Goal: Find specific page/section: Find specific page/section

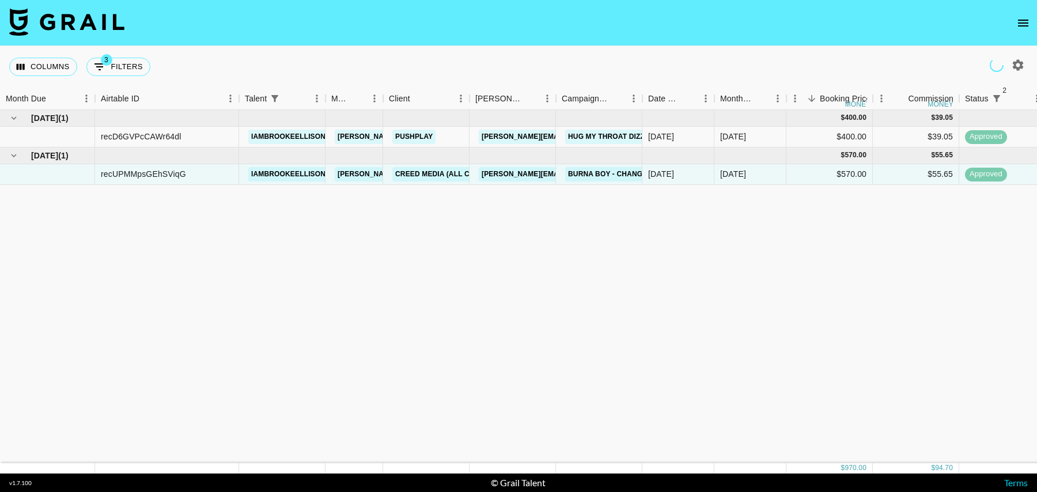
click at [1023, 19] on icon "open drawer" at bounding box center [1023, 23] width 14 height 14
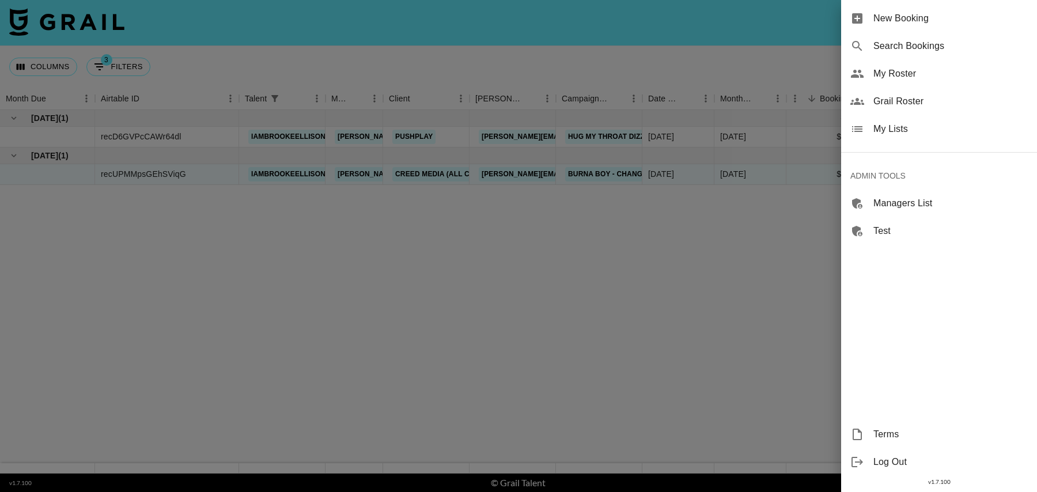
click at [901, 75] on span "My Roster" at bounding box center [950, 74] width 154 height 14
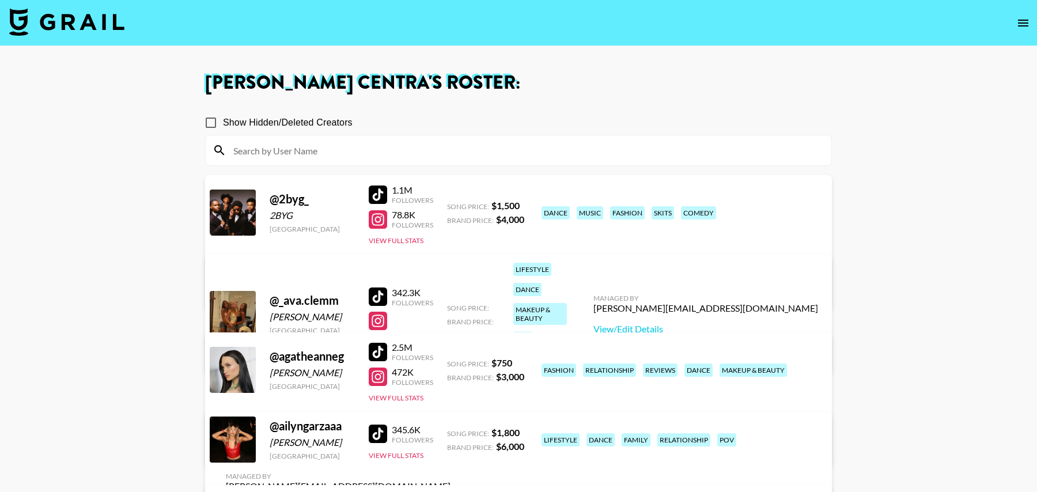
click at [336, 150] on input at bounding box center [525, 150] width 598 height 18
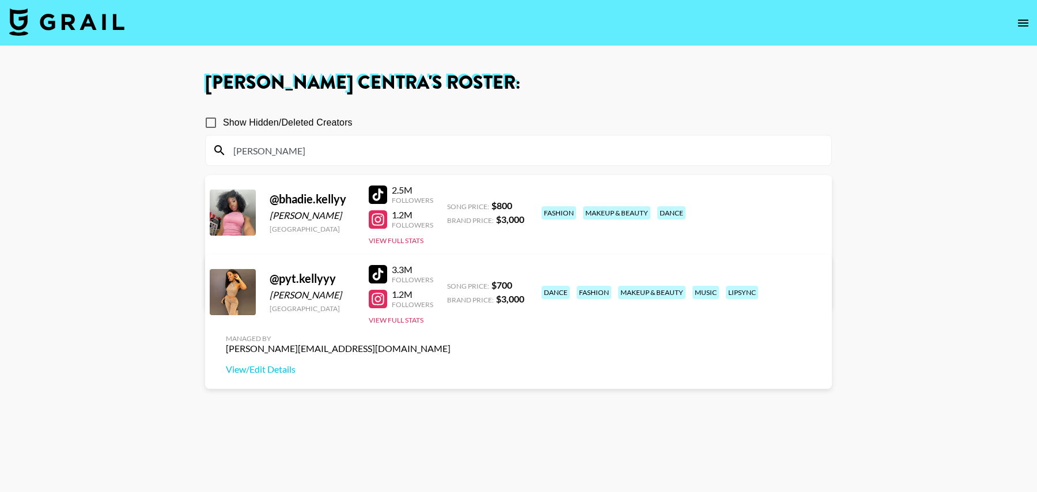
type input "[PERSON_NAME]"
click at [327, 214] on div "[PERSON_NAME]" at bounding box center [312, 216] width 85 height 12
copy div "[PERSON_NAME]"
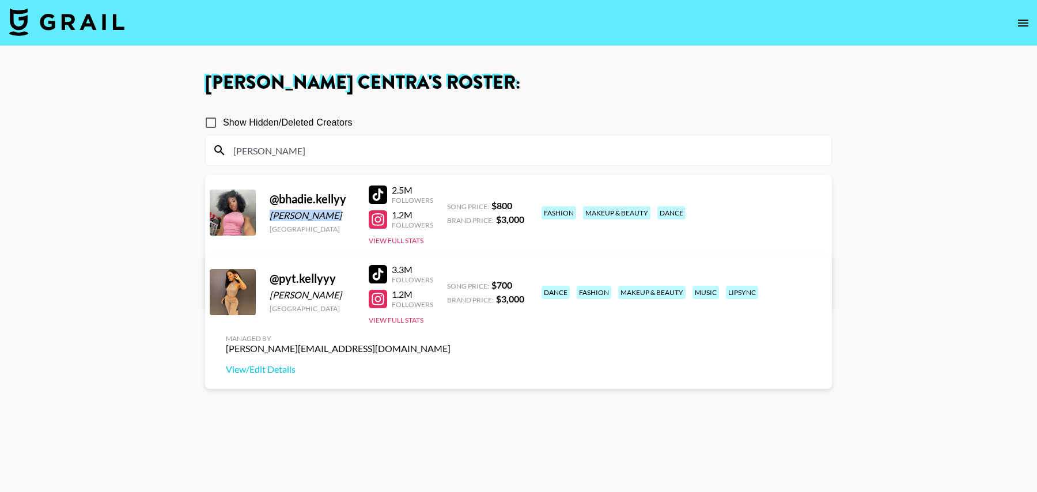
click at [76, 21] on img at bounding box center [66, 22] width 115 height 28
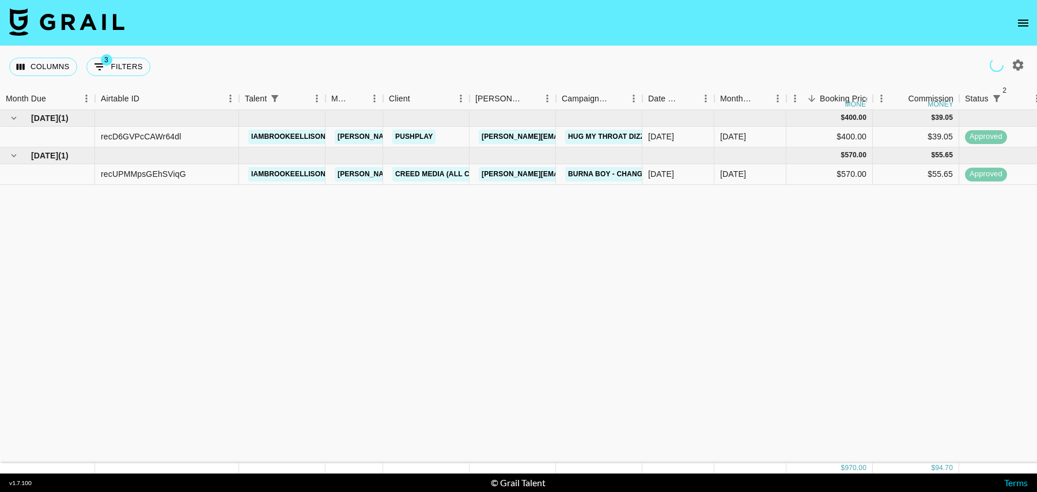
click at [1018, 63] on icon "button" at bounding box center [1018, 65] width 14 height 14
select select "[DATE]"
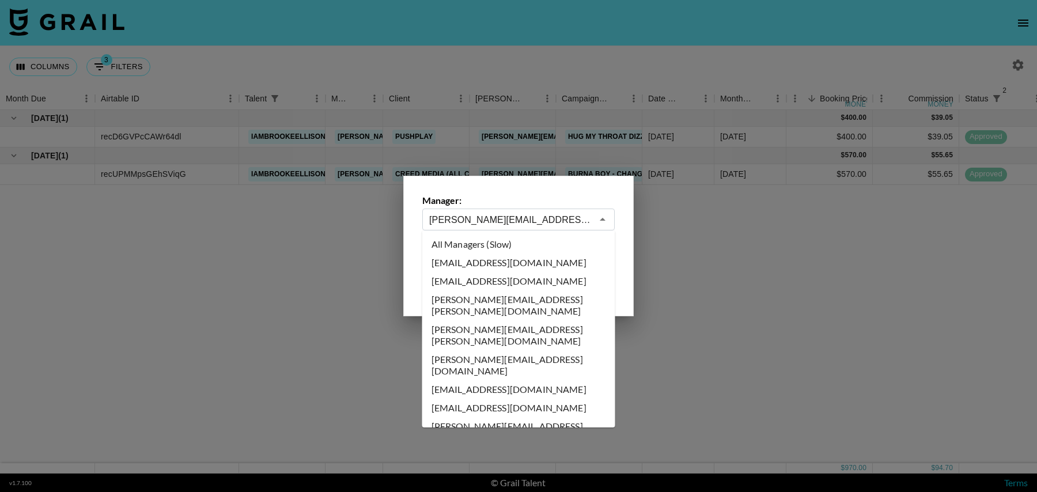
click at [519, 218] on input "[PERSON_NAME][EMAIL_ADDRESS][DOMAIN_NAME]" at bounding box center [510, 219] width 163 height 13
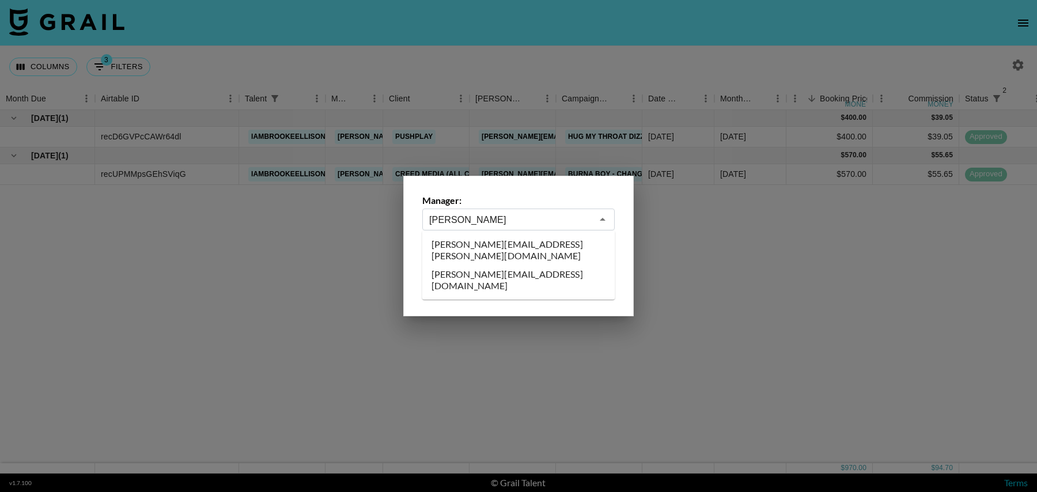
click at [504, 265] on li "[PERSON_NAME][EMAIL_ADDRESS][DOMAIN_NAME]" at bounding box center [518, 280] width 193 height 30
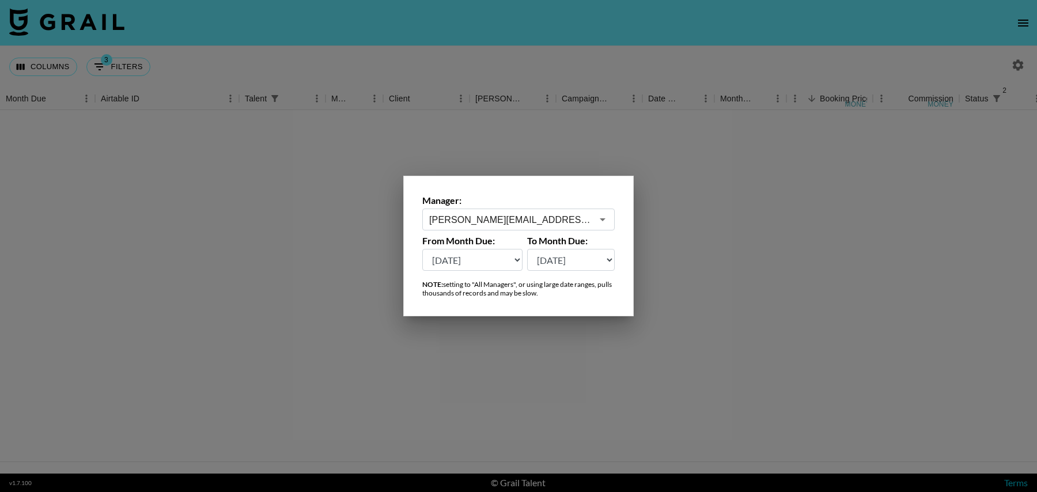
type input "[PERSON_NAME][EMAIL_ADDRESS][DOMAIN_NAME]"
click at [241, 55] on div at bounding box center [518, 246] width 1037 height 492
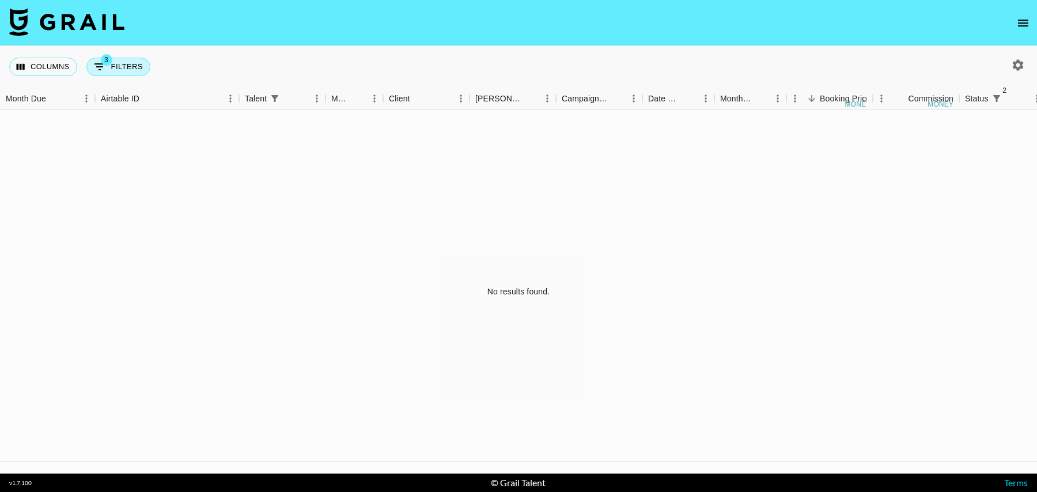
click at [114, 75] on div "Columns 3 Filters + Booking" at bounding box center [82, 66] width 146 height 41
click at [117, 69] on button "3 Filters" at bounding box center [118, 67] width 64 height 18
select select "status"
select select "isNotAnyOf"
select select "status"
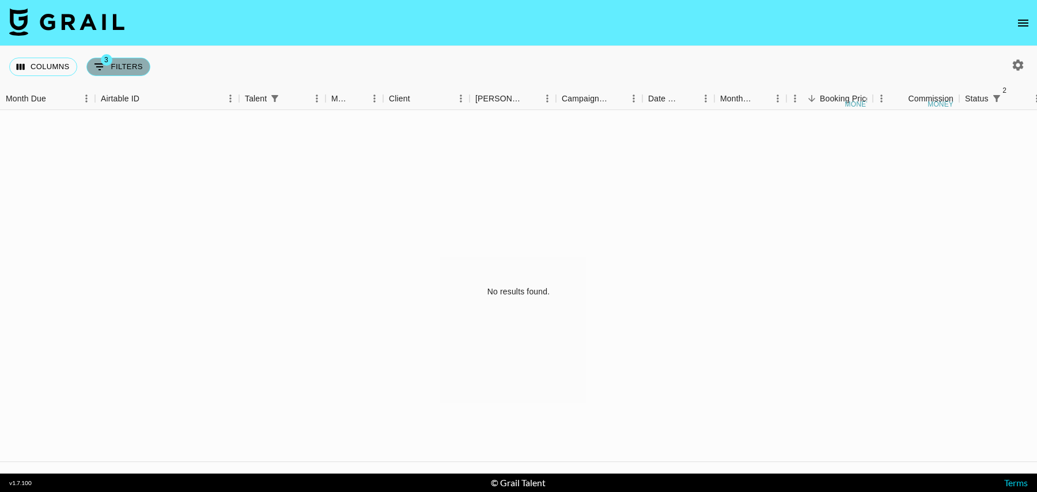
select select "isNotAnyOf"
select select "talentName"
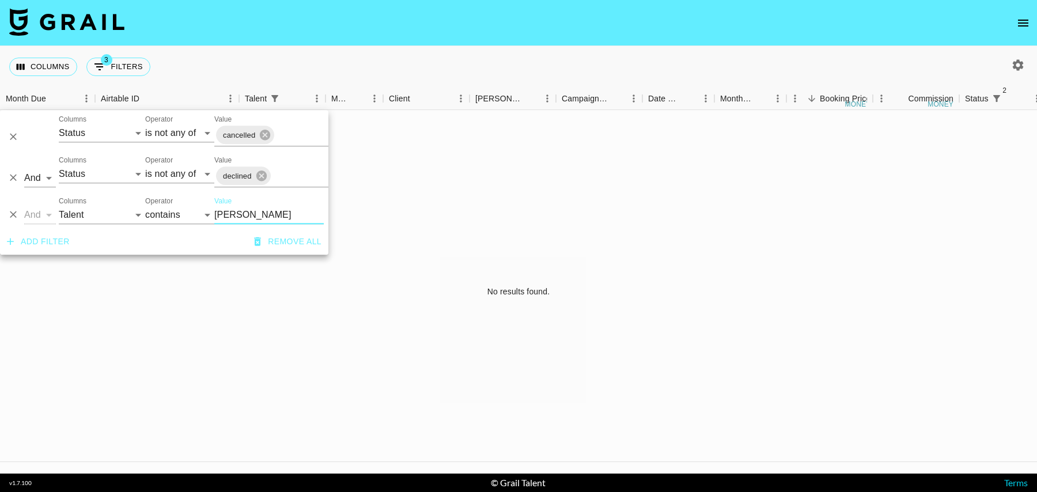
click at [10, 215] on icon "Delete" at bounding box center [13, 215] width 12 height 12
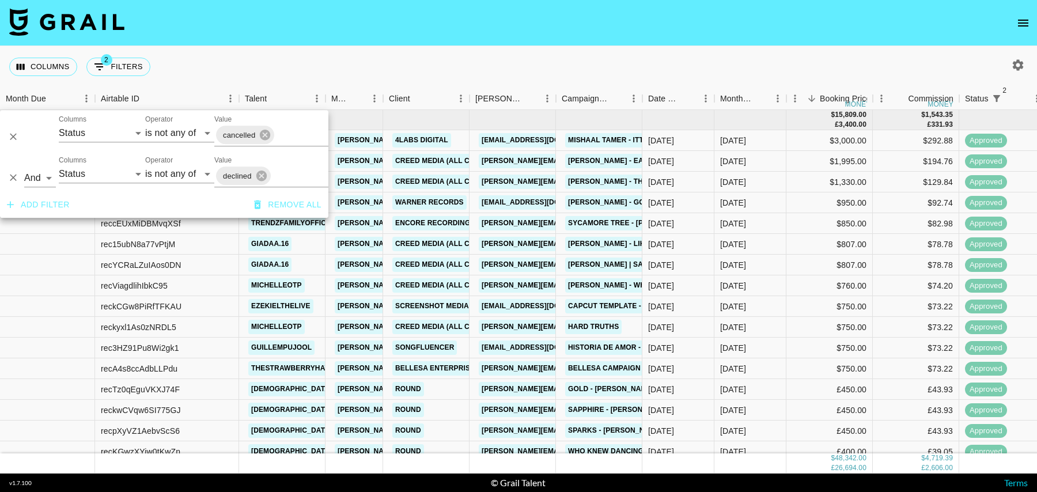
click at [523, 25] on nav at bounding box center [518, 23] width 1037 height 46
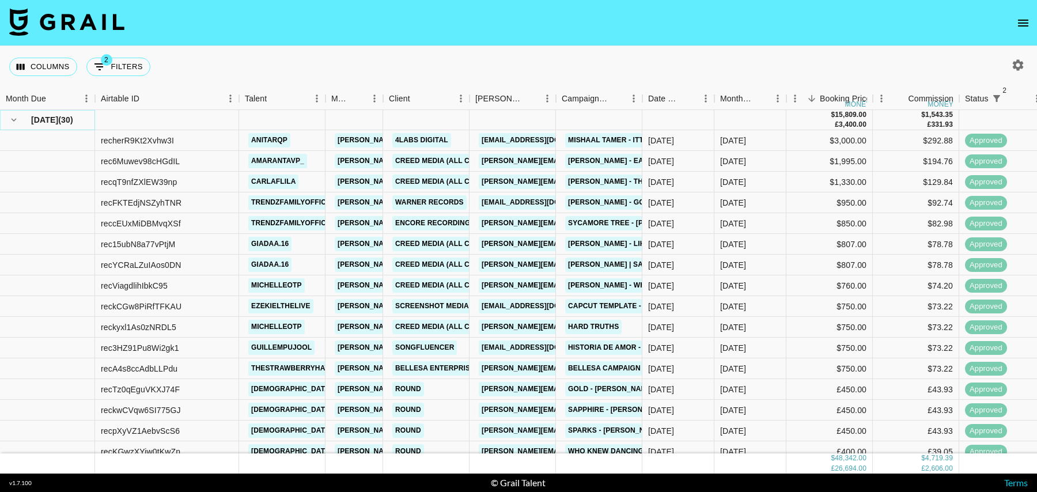
click at [16, 122] on icon "hide children" at bounding box center [14, 120] width 10 height 10
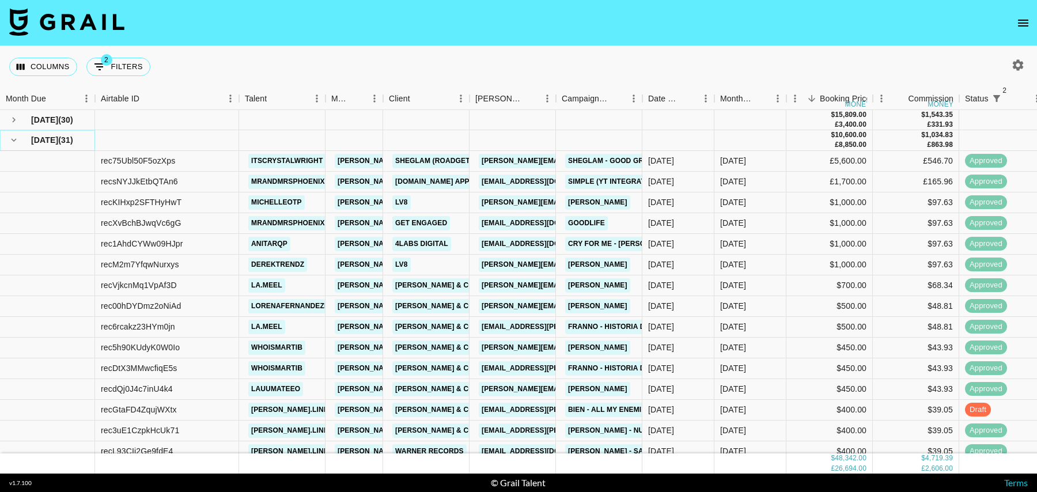
click at [15, 141] on icon "hide children" at bounding box center [14, 140] width 10 height 10
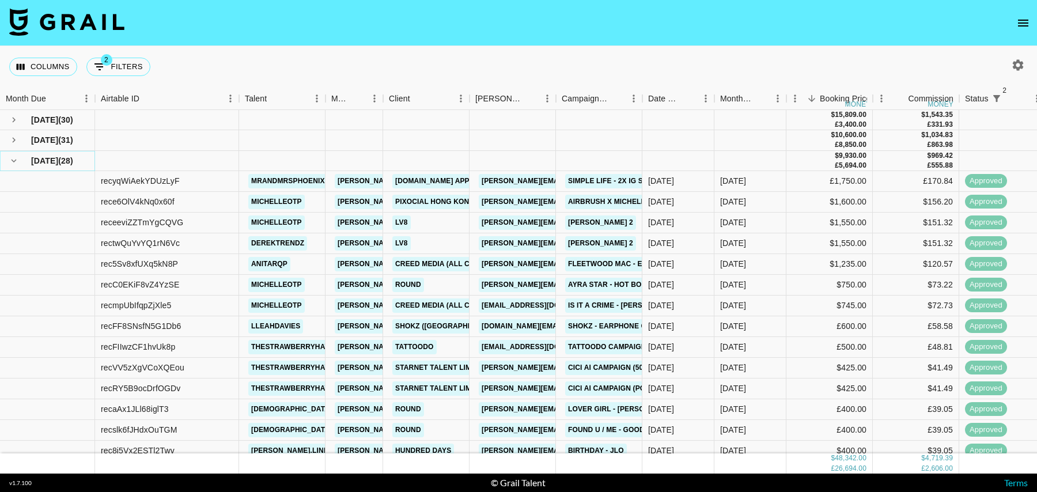
click at [9, 157] on icon "hide children" at bounding box center [14, 160] width 10 height 10
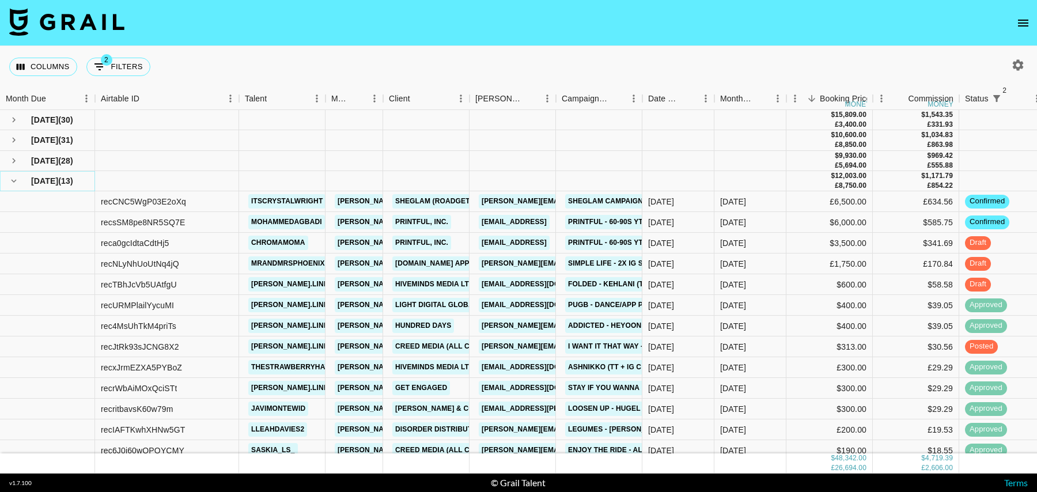
click at [7, 179] on button "hide children" at bounding box center [14, 181] width 16 height 16
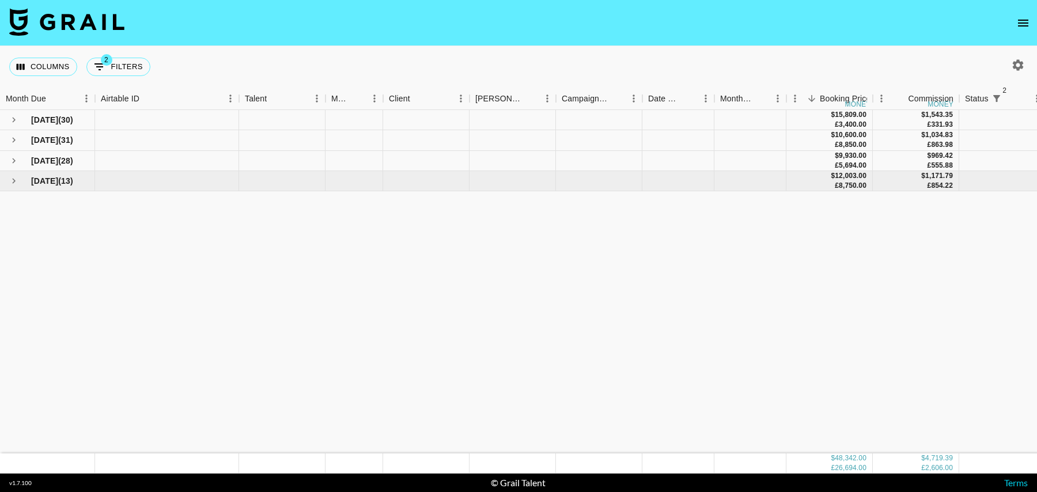
click at [1007, 71] on div at bounding box center [1015, 65] width 24 height 20
click at [1030, 63] on div at bounding box center [1015, 65] width 43 height 20
click at [1019, 63] on icon "button" at bounding box center [1017, 64] width 11 height 11
select select "[DATE]"
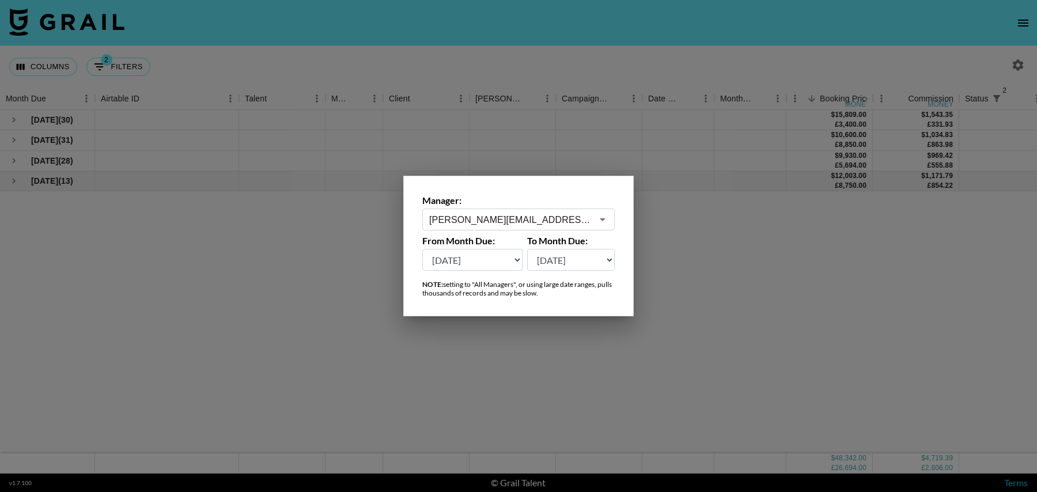
click at [462, 219] on input "[PERSON_NAME][EMAIL_ADDRESS][DOMAIN_NAME]" at bounding box center [510, 219] width 163 height 13
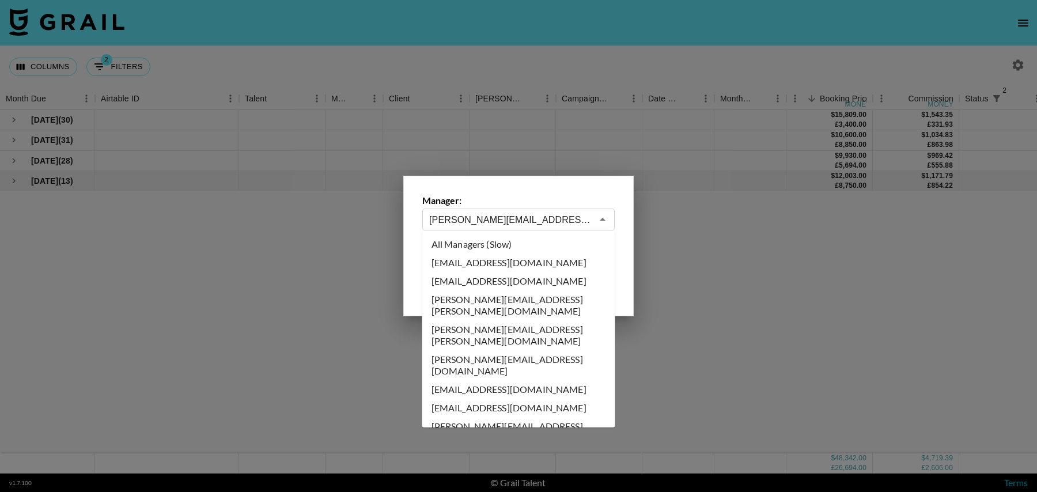
scroll to position [2497, 0]
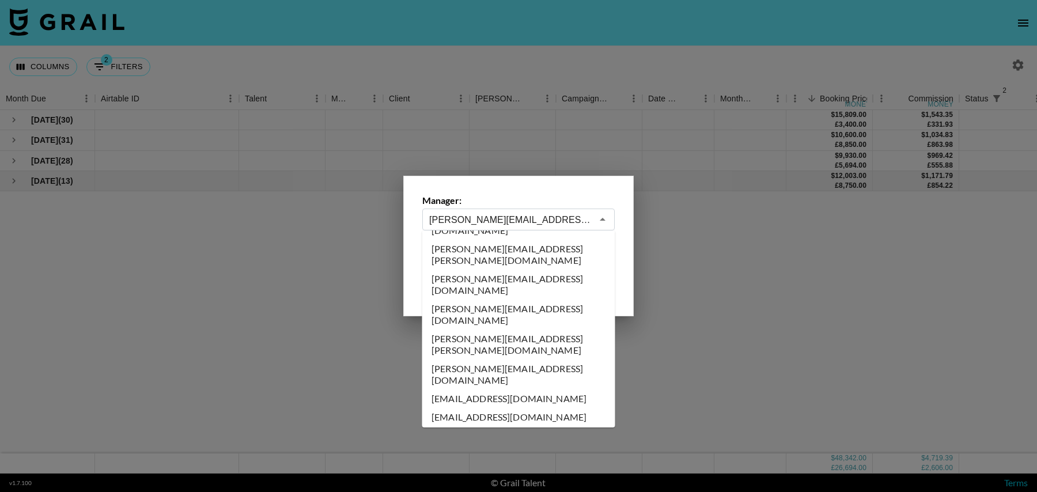
click at [460, 223] on input "[PERSON_NAME][EMAIL_ADDRESS][DOMAIN_NAME]" at bounding box center [510, 219] width 163 height 13
type input "[PERSON_NAME][EMAIL_ADDRESS][PERSON_NAME][DOMAIN_NAME]"
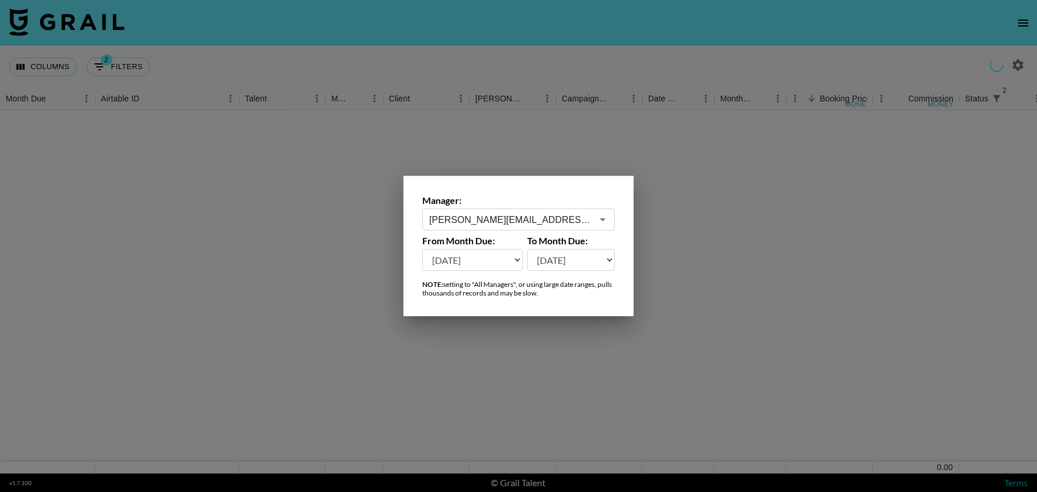
click at [557, 352] on div at bounding box center [518, 246] width 1037 height 492
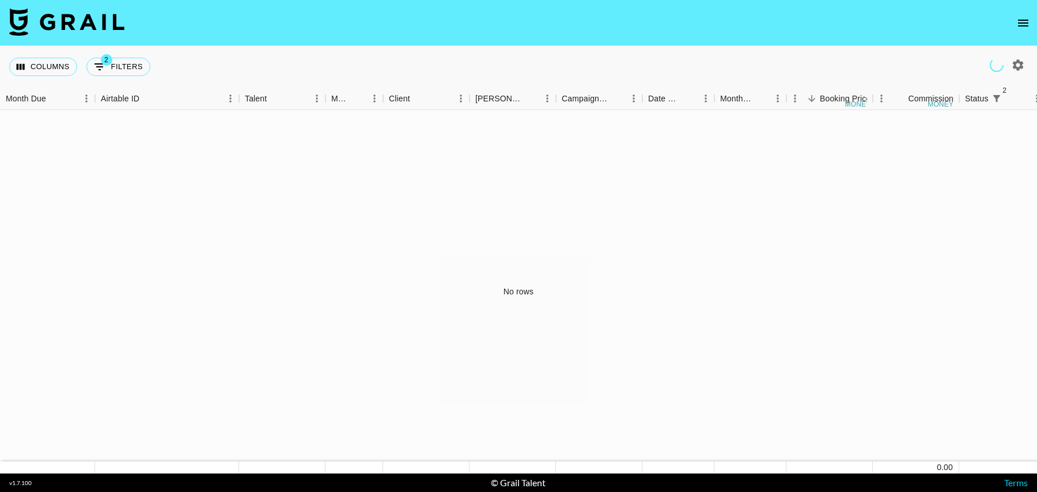
click at [1016, 67] on icon "button" at bounding box center [1017, 64] width 11 height 11
select select "[DATE]"
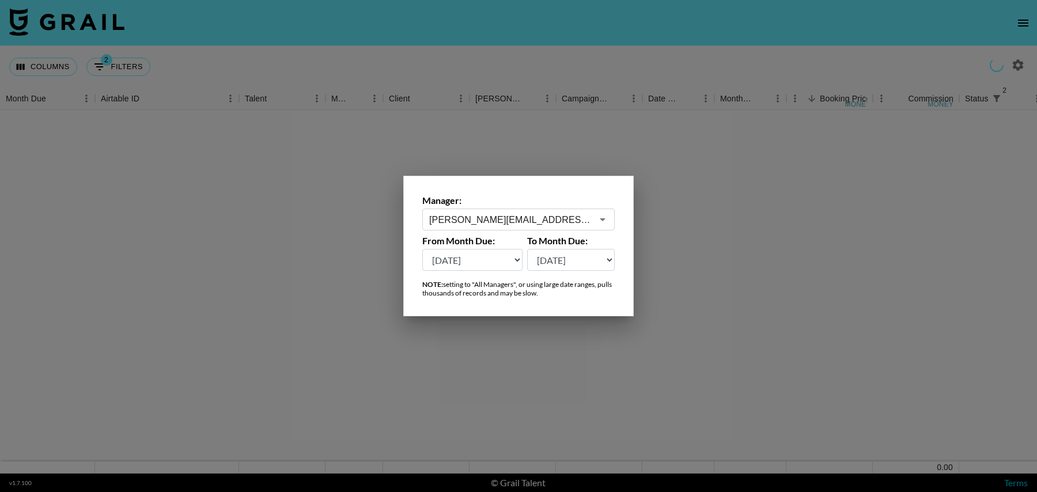
click at [525, 223] on input "[PERSON_NAME][EMAIL_ADDRESS][PERSON_NAME][DOMAIN_NAME]" at bounding box center [510, 219] width 163 height 13
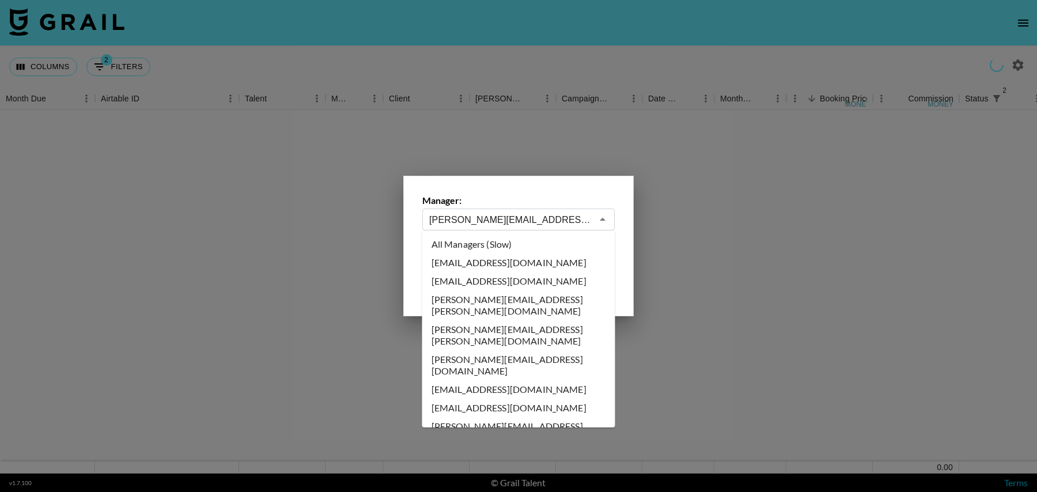
scroll to position [2478, 0]
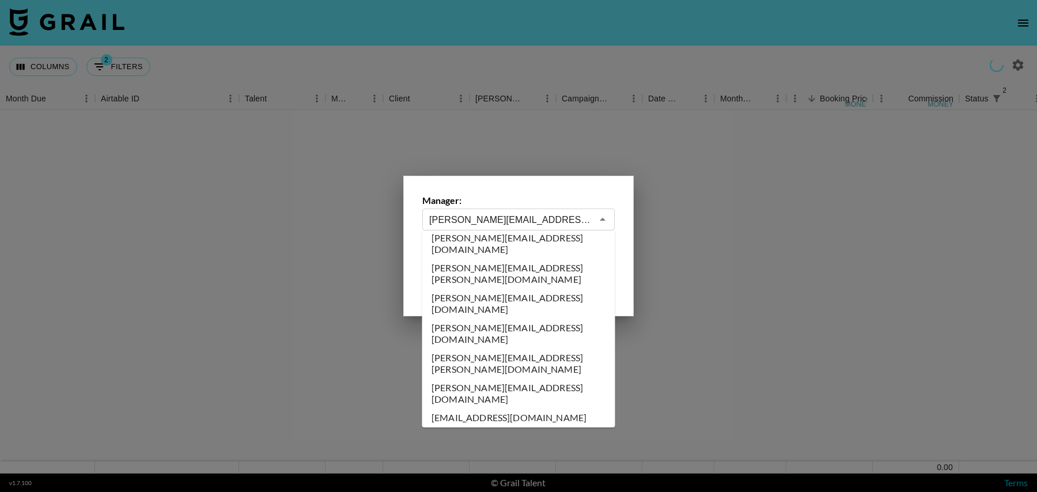
type input "[PERSON_NAME][EMAIL_ADDRESS][DOMAIN_NAME]"
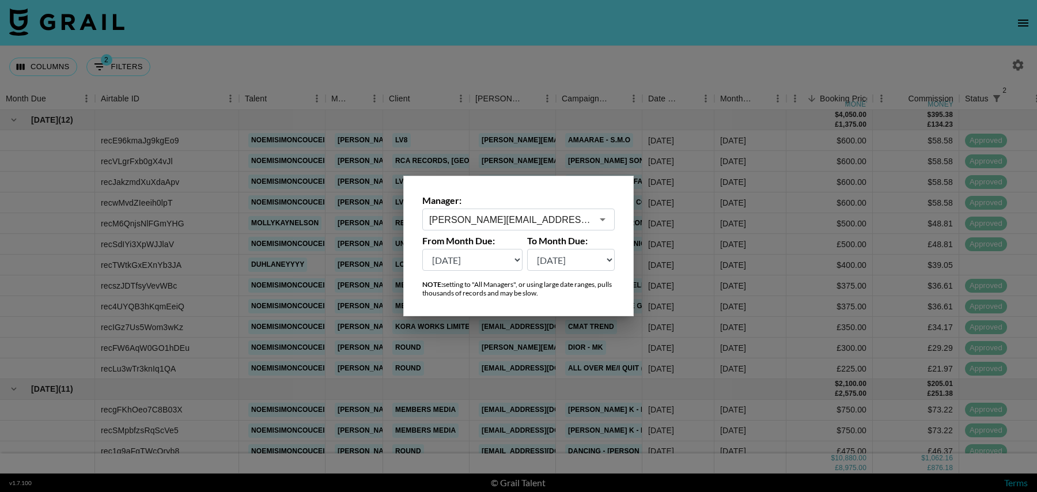
click at [723, 26] on div at bounding box center [518, 246] width 1037 height 492
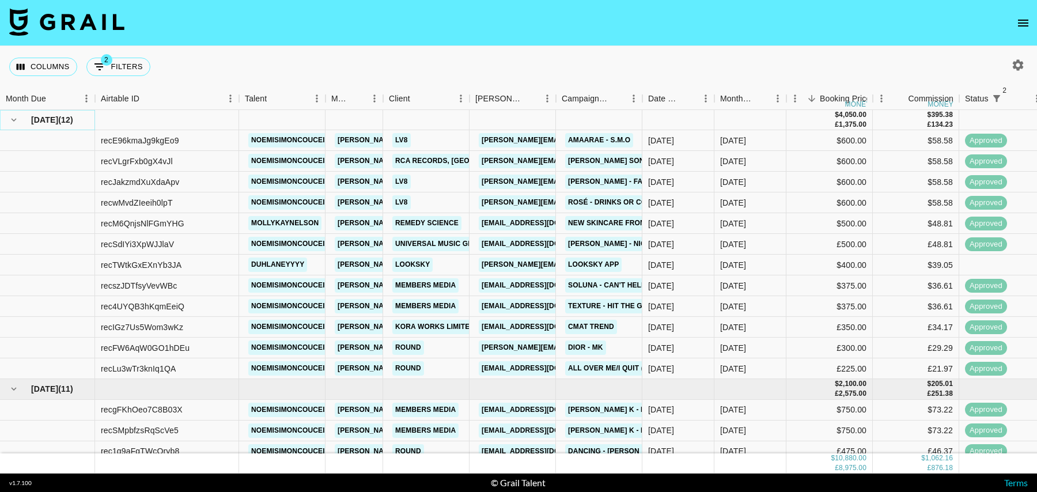
click at [10, 120] on icon "hide children" at bounding box center [14, 120] width 10 height 10
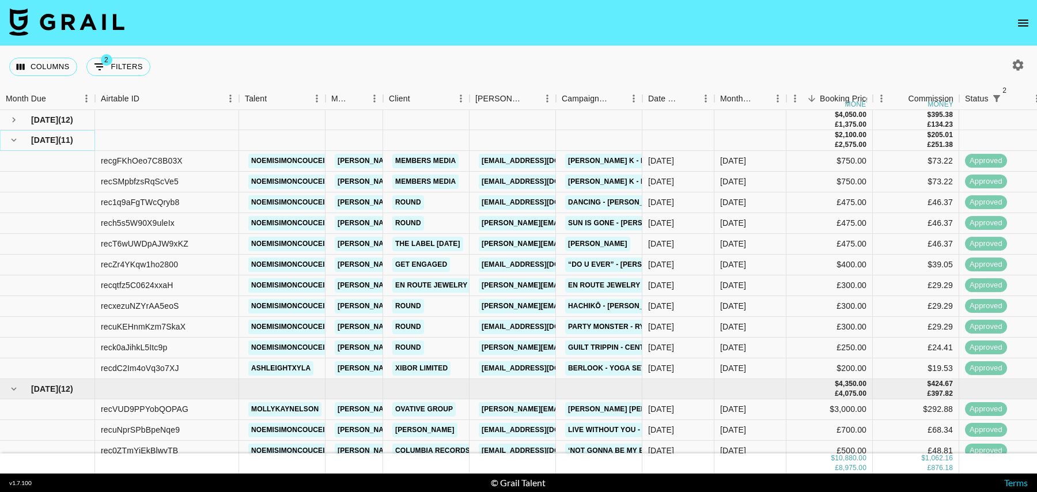
click at [10, 138] on icon "hide children" at bounding box center [14, 140] width 10 height 10
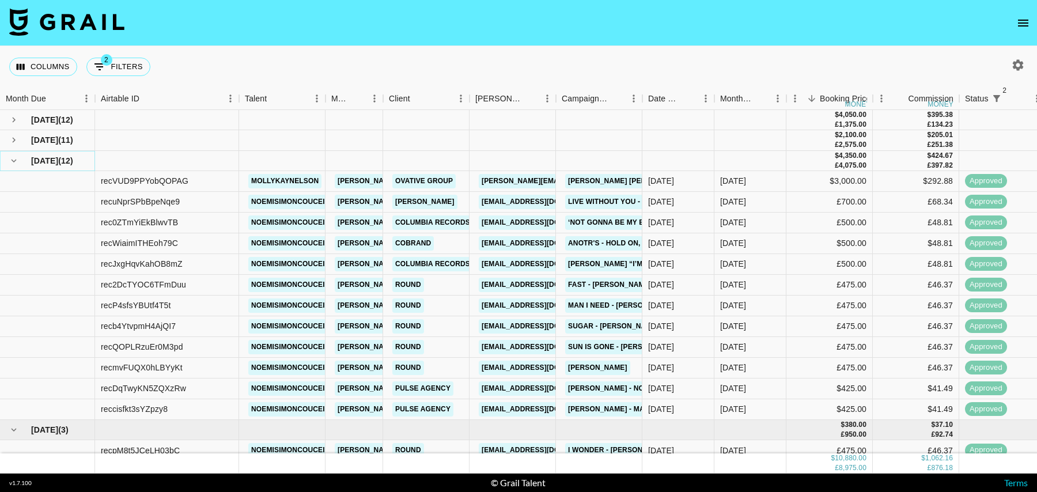
click at [12, 163] on icon "hide children" at bounding box center [14, 160] width 10 height 10
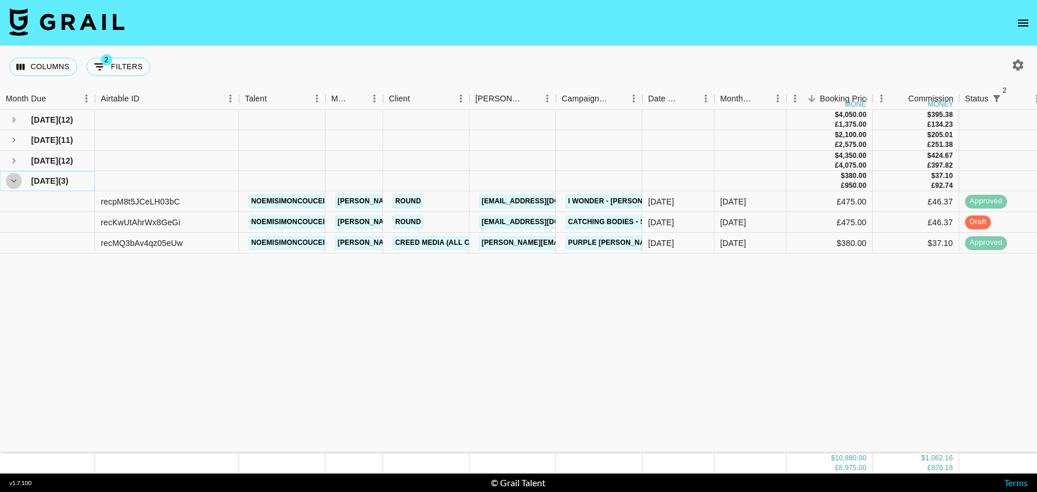
click at [15, 180] on icon "hide children" at bounding box center [14, 181] width 5 height 3
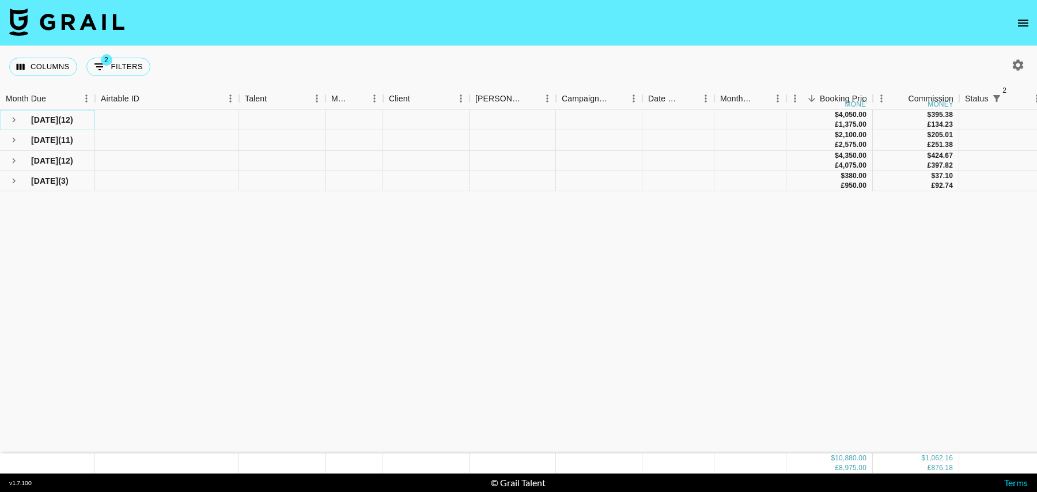
click at [12, 116] on icon "see children" at bounding box center [14, 120] width 10 height 10
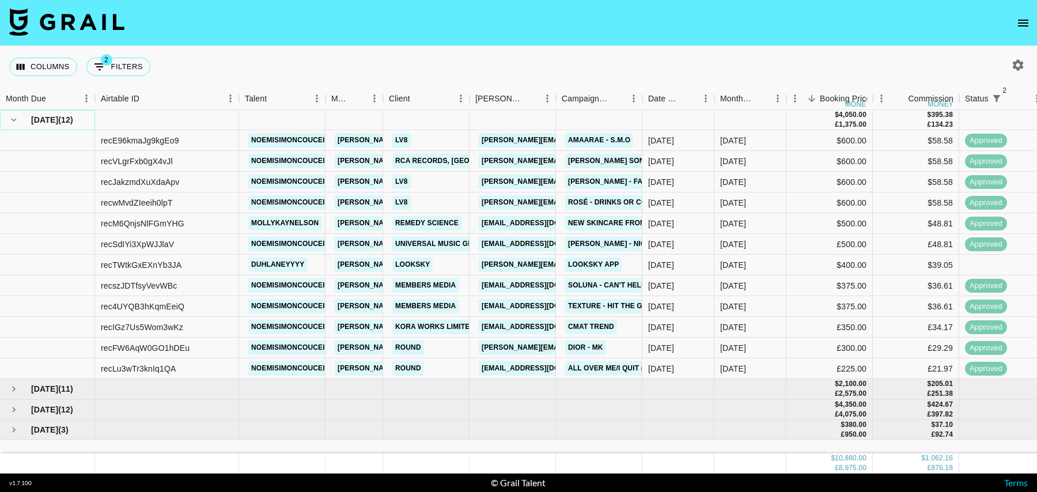
click at [16, 124] on icon "hide children" at bounding box center [14, 120] width 10 height 10
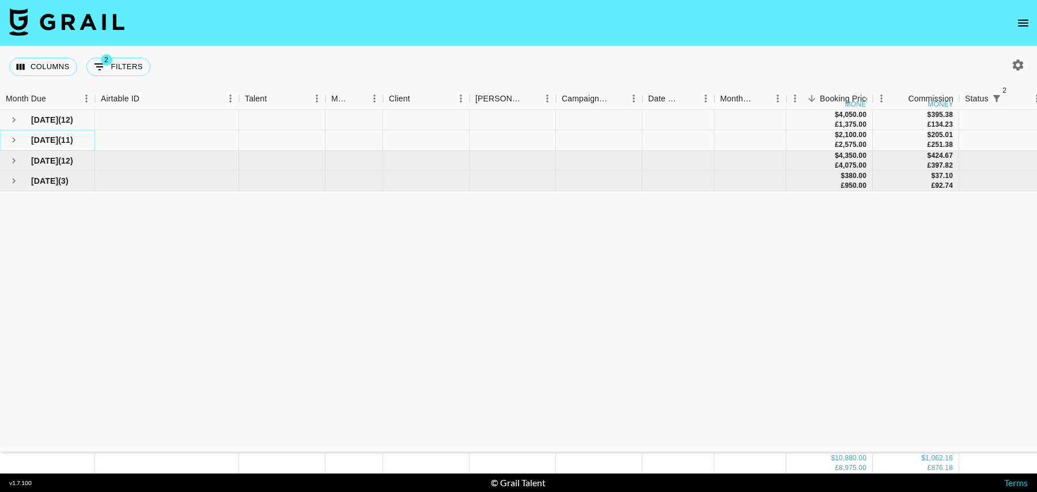
click at [16, 139] on icon "see children" at bounding box center [14, 140] width 10 height 10
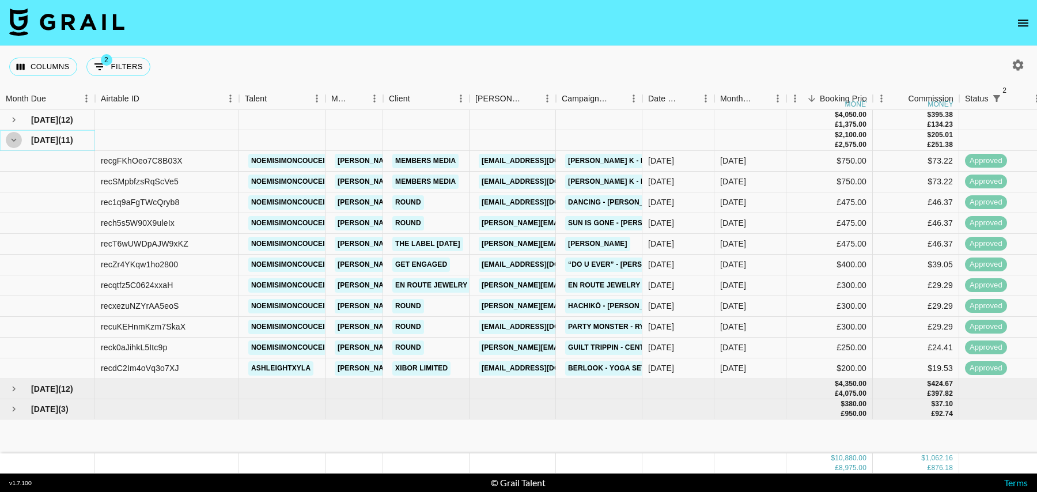
click at [16, 139] on icon "hide children" at bounding box center [14, 140] width 10 height 10
